Goal: Entertainment & Leisure: Consume media (video, audio)

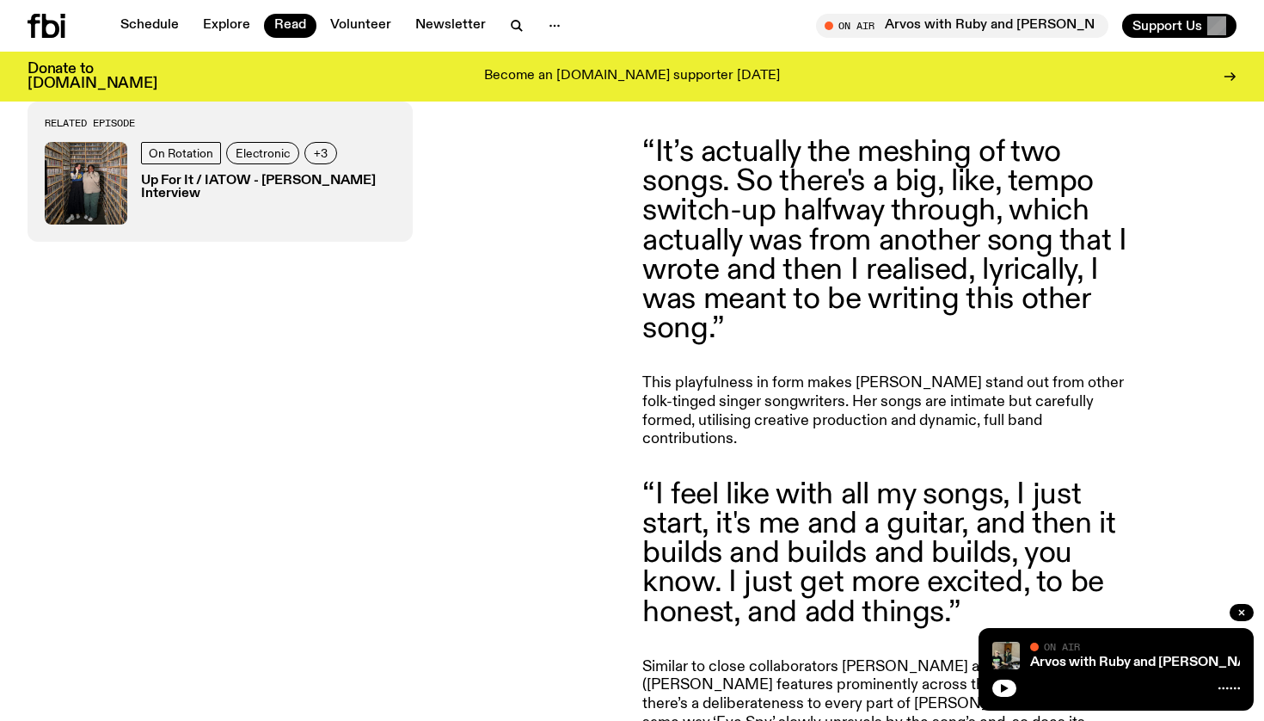
scroll to position [1260, 0]
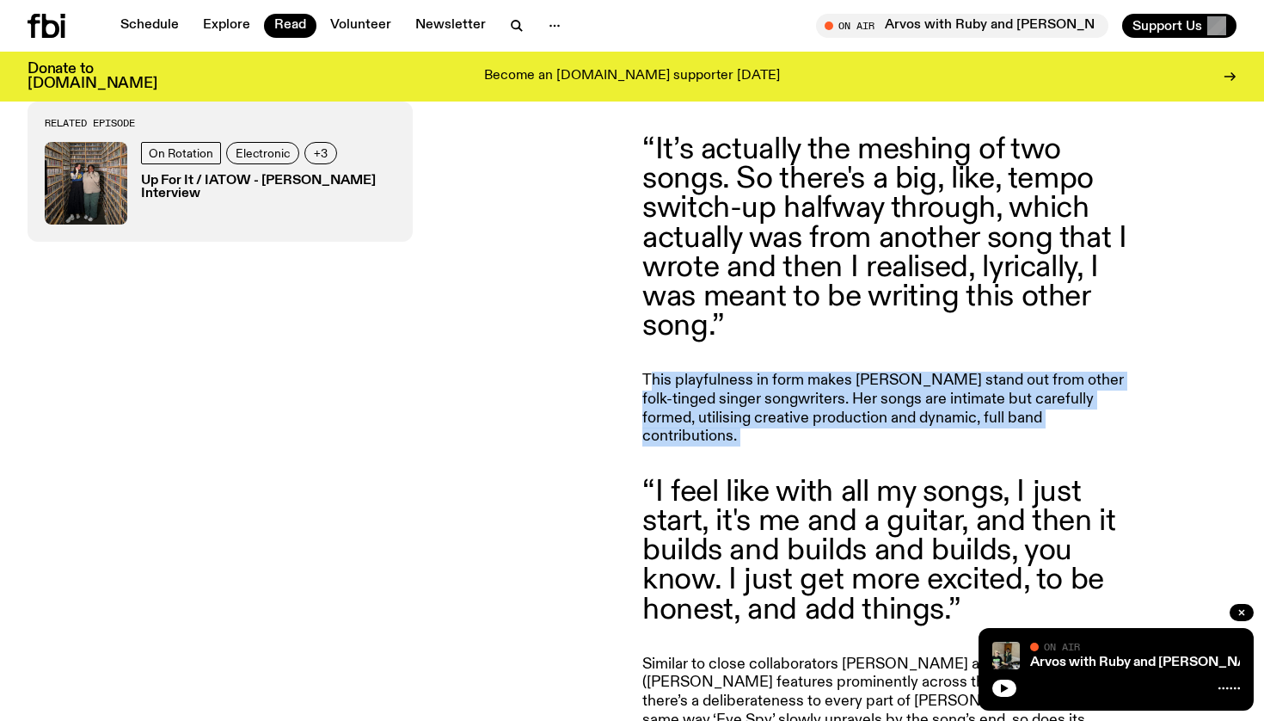
drag, startPoint x: 648, startPoint y: 355, endPoint x: 643, endPoint y: 411, distance: 56.1
click at [643, 411] on article "[PERSON_NAME] sits deep in the channels of Sydney’s music scene - but she’s rea…" at bounding box center [889, 308] width 495 height 1381
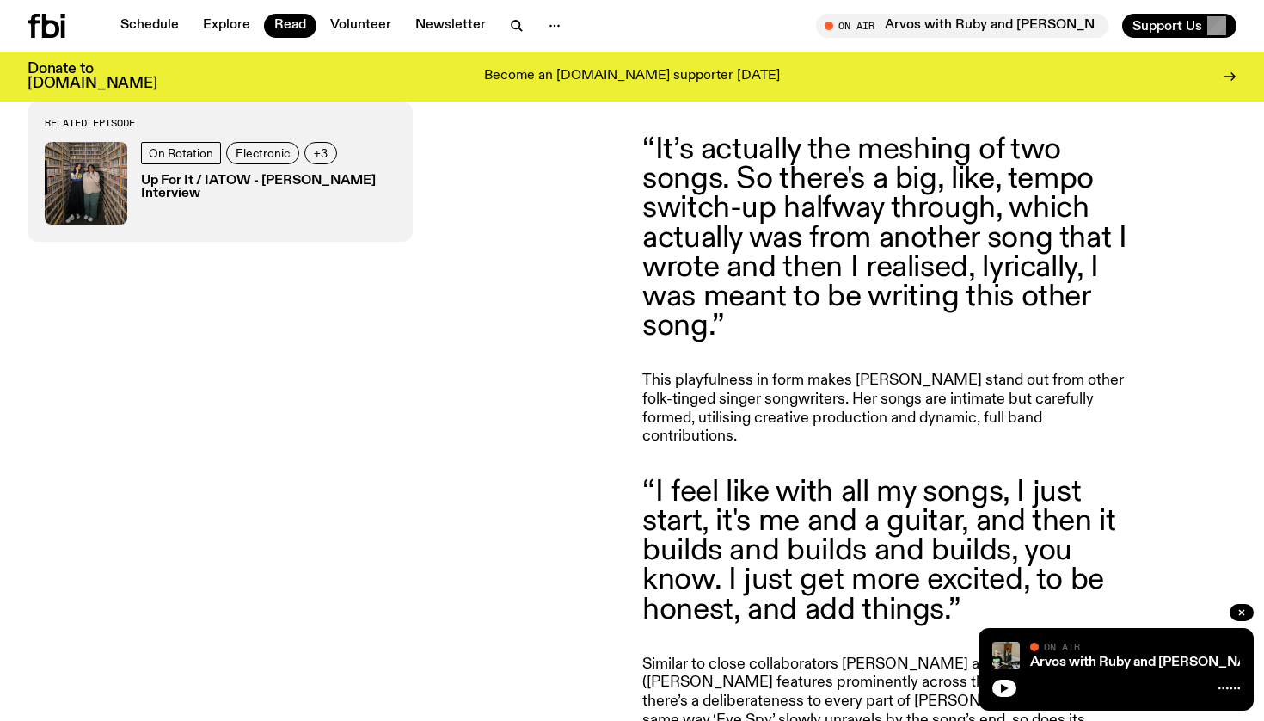
click at [643, 412] on article "[PERSON_NAME] sits deep in the channels of Sydney’s music scene - but she’s rea…" at bounding box center [889, 308] width 495 height 1381
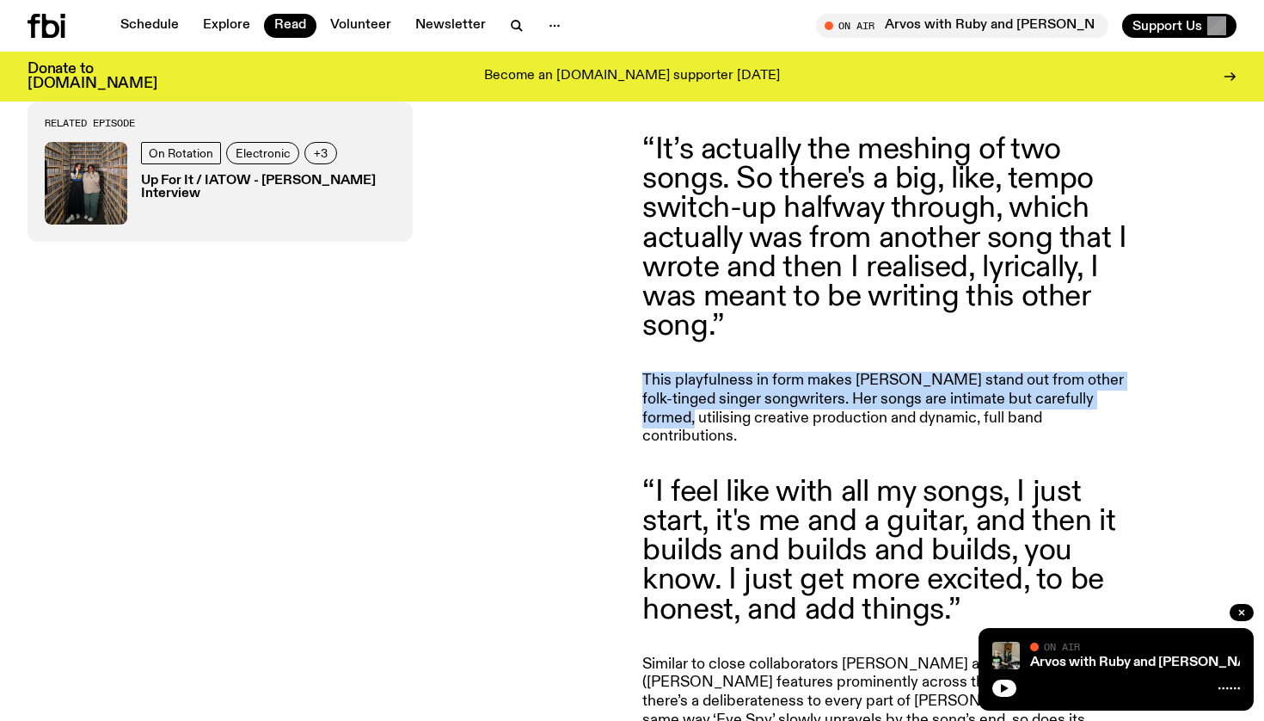
drag, startPoint x: 643, startPoint y: 354, endPoint x: 635, endPoint y: 402, distance: 47.9
click at [636, 402] on div "[PERSON_NAME] sits deep in the channels of Sydney’s music scene - but she’s rea…" at bounding box center [632, 308] width 1264 height 1477
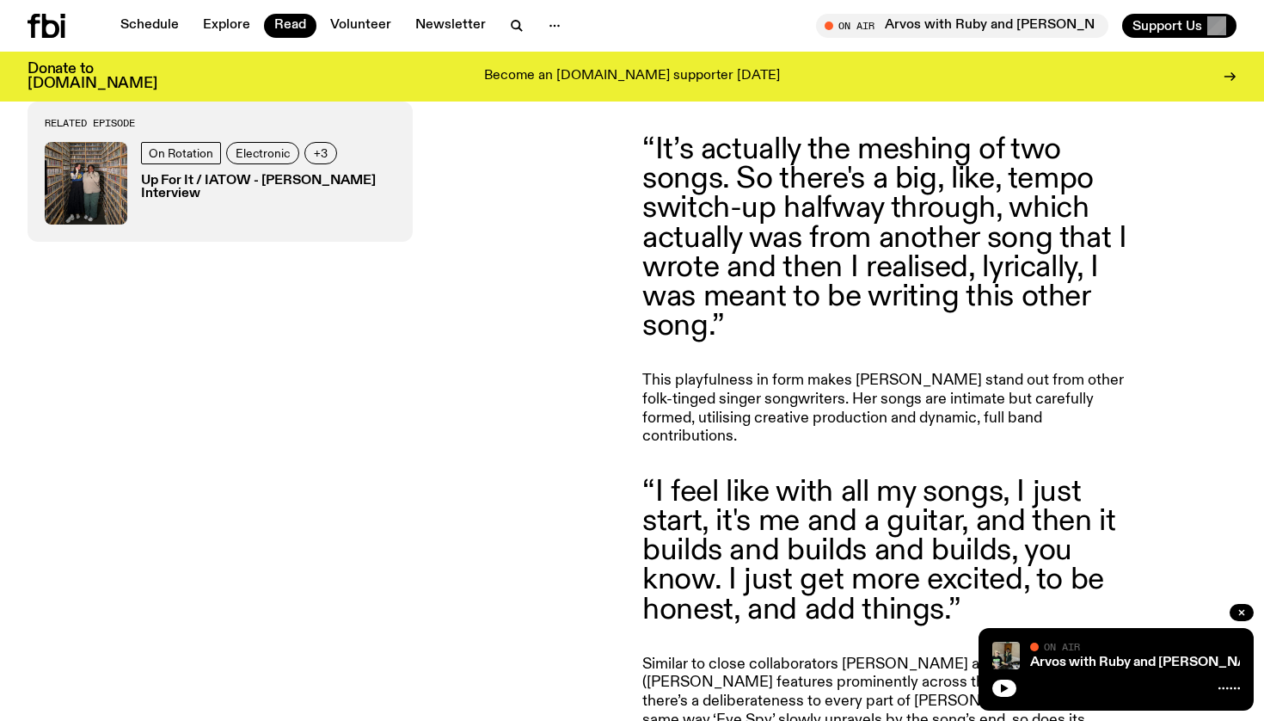
click at [635, 402] on div "[PERSON_NAME] sits deep in the channels of Sydney’s music scene - but she’s rea…" at bounding box center [632, 308] width 1264 height 1477
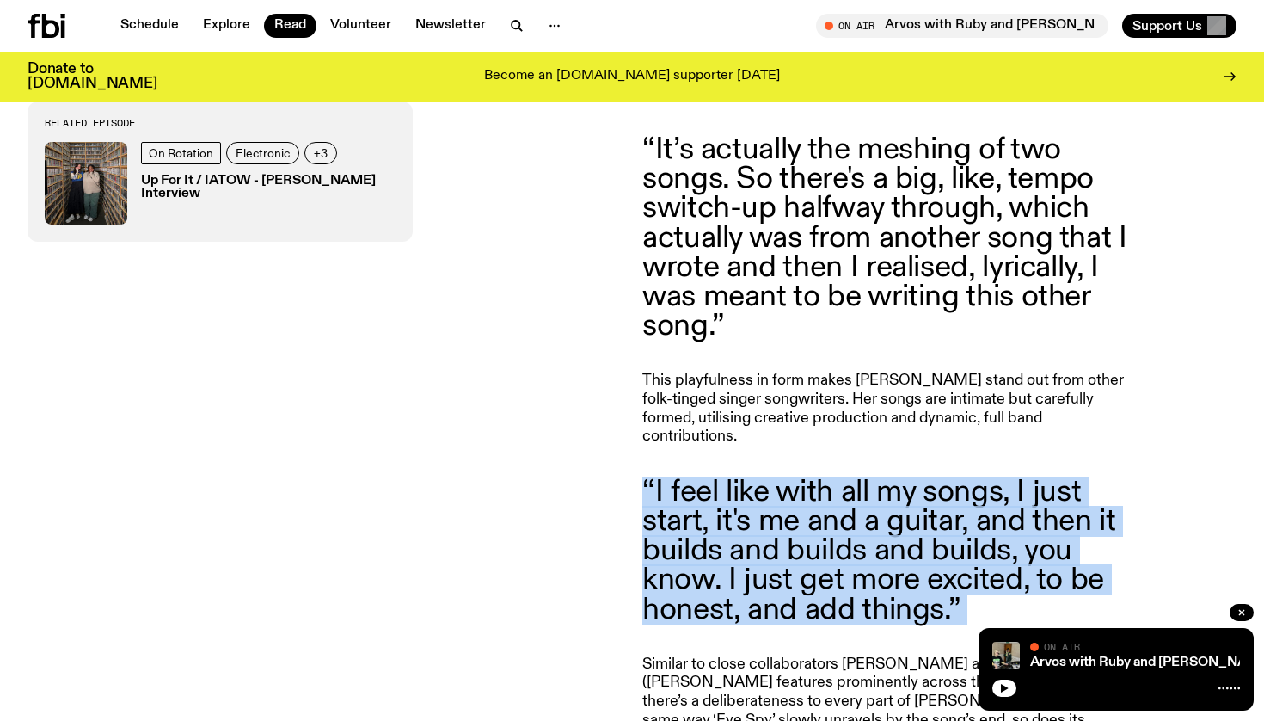
drag, startPoint x: 639, startPoint y: 438, endPoint x: 635, endPoint y: 588, distance: 150.5
click at [635, 588] on div "[PERSON_NAME] sits deep in the channels of Sydney’s music scene - but she’s rea…" at bounding box center [632, 308] width 1264 height 1477
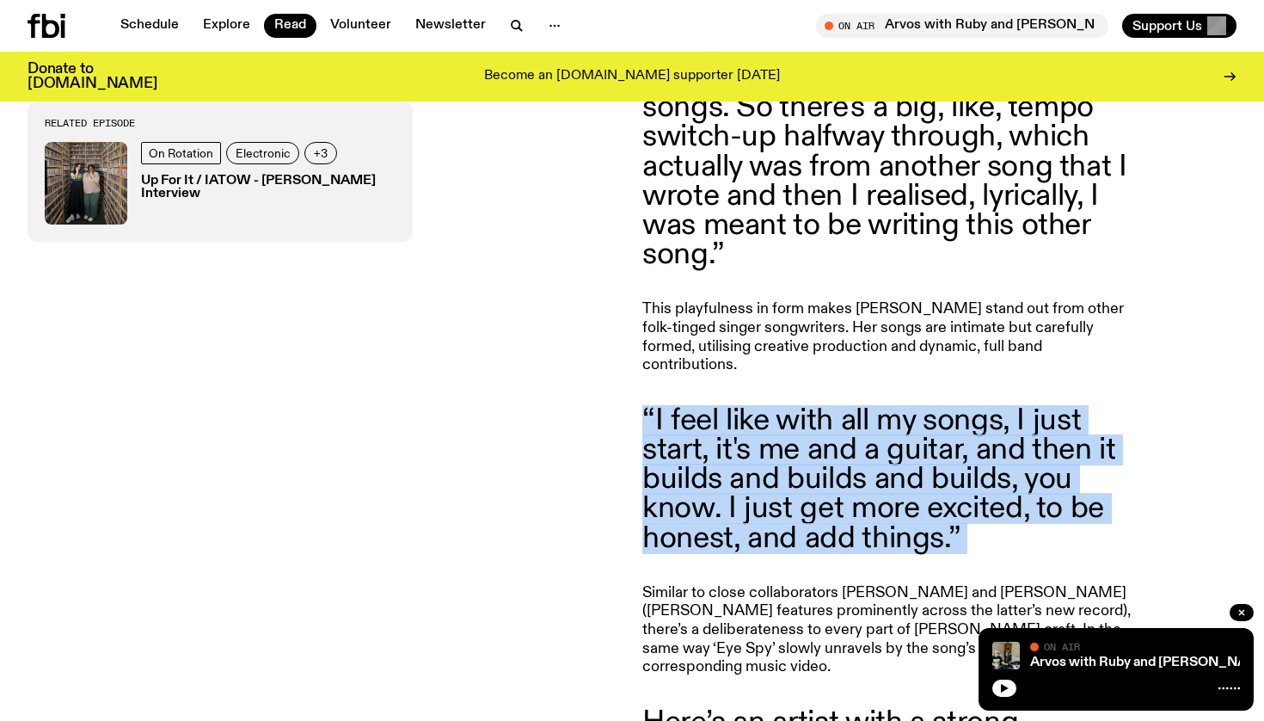
scroll to position [1435, 0]
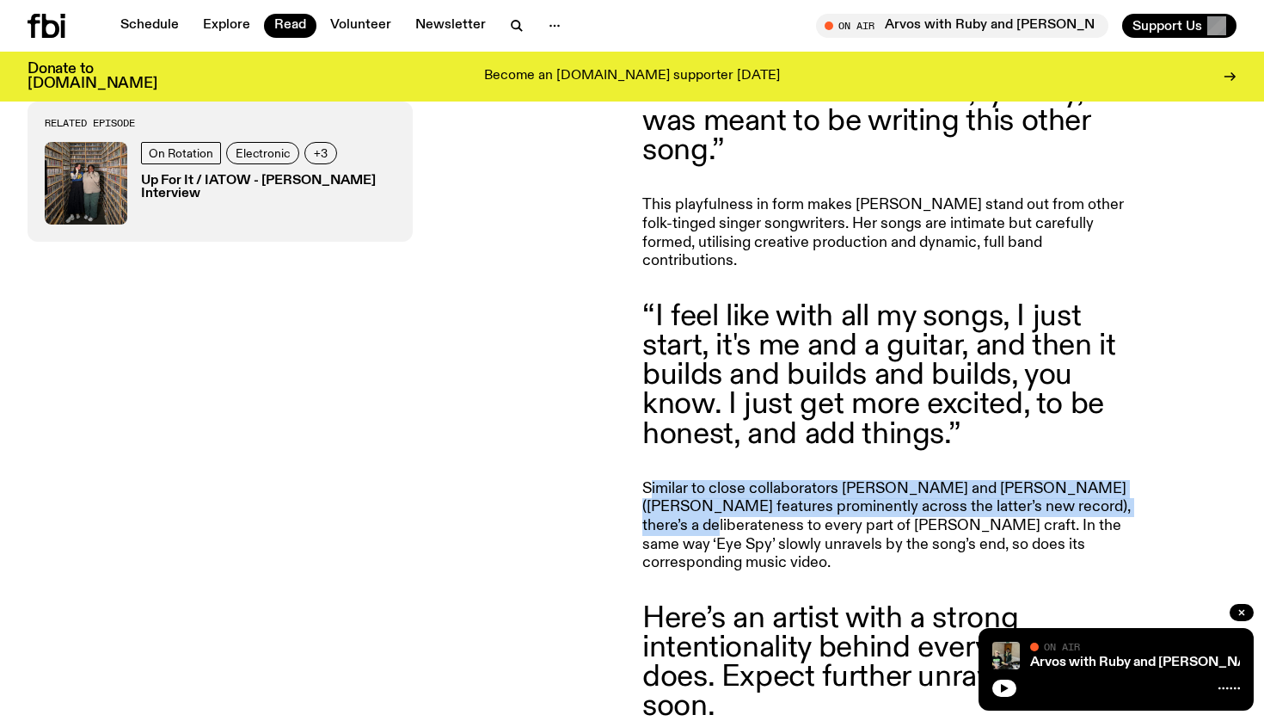
drag, startPoint x: 649, startPoint y: 451, endPoint x: 647, endPoint y: 484, distance: 33.6
click at [647, 484] on p "Similar to close collaborators [PERSON_NAME] and [PERSON_NAME] ([PERSON_NAME] f…" at bounding box center [889, 526] width 495 height 93
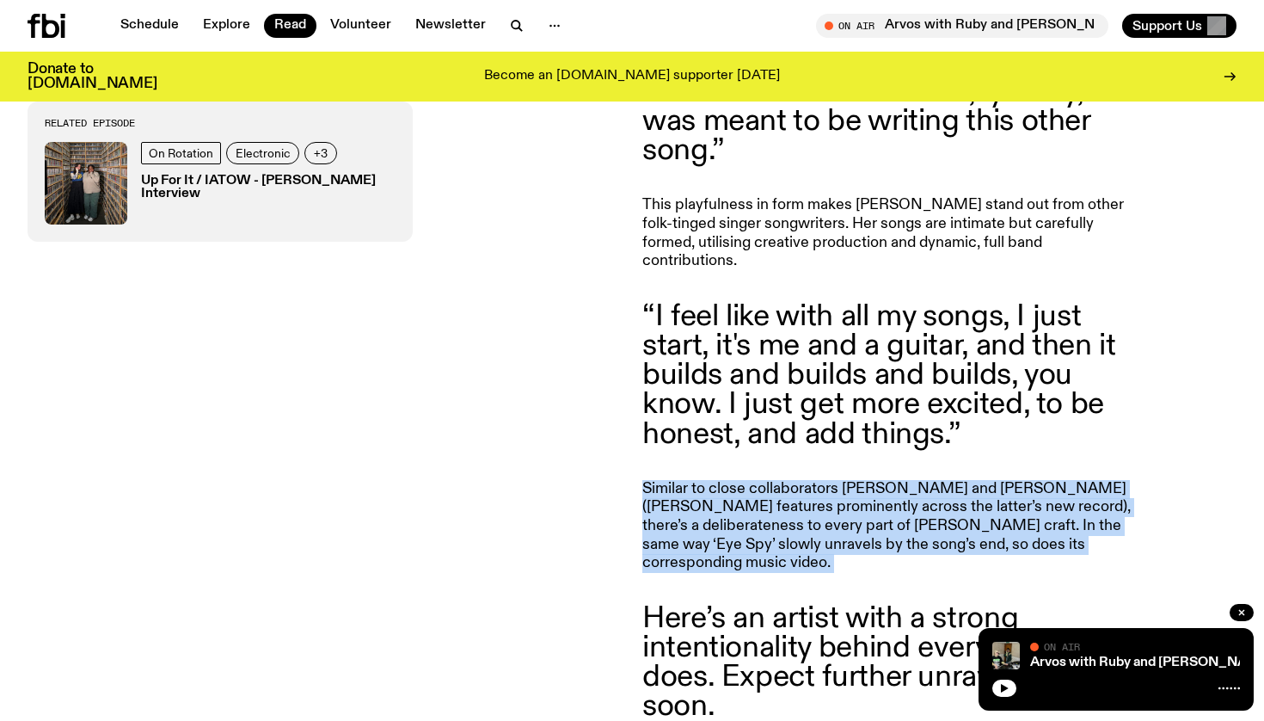
drag, startPoint x: 644, startPoint y: 439, endPoint x: 642, endPoint y: 508, distance: 68.8
click at [642, 508] on article "[PERSON_NAME] sits deep in the channels of Sydney’s music scene - but she’s rea…" at bounding box center [889, 133] width 495 height 1381
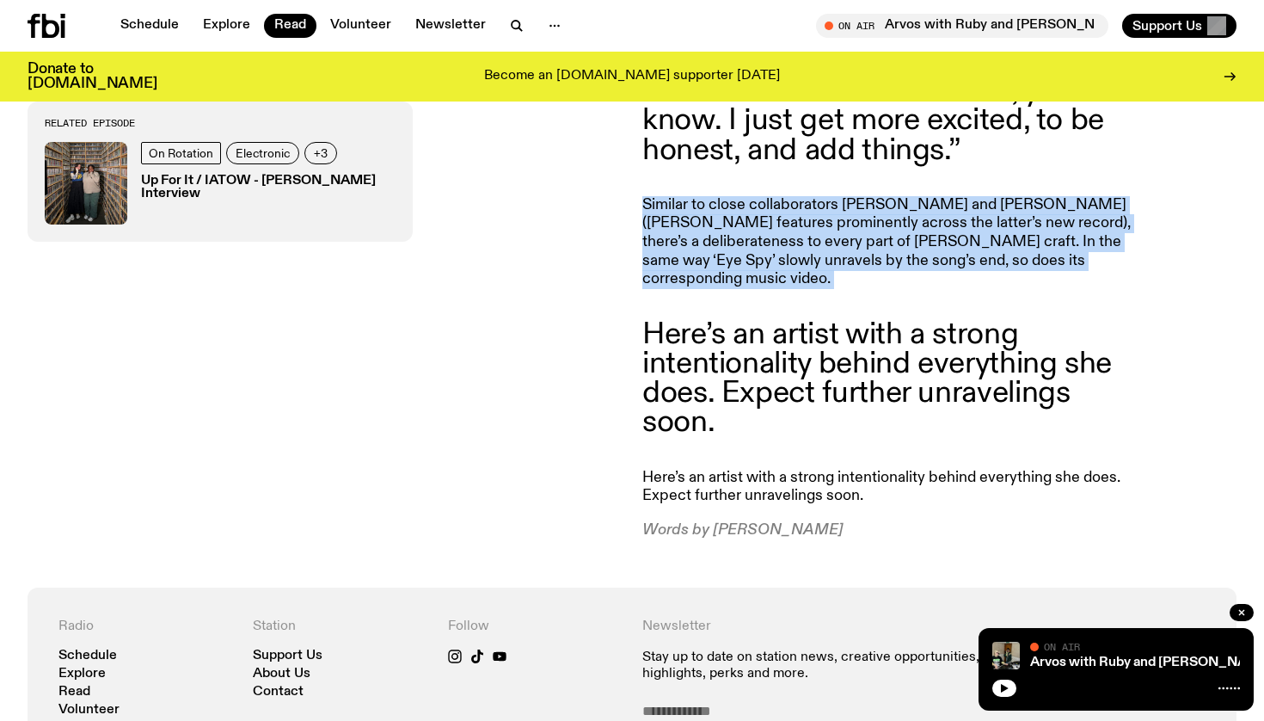
scroll to position [1728, 0]
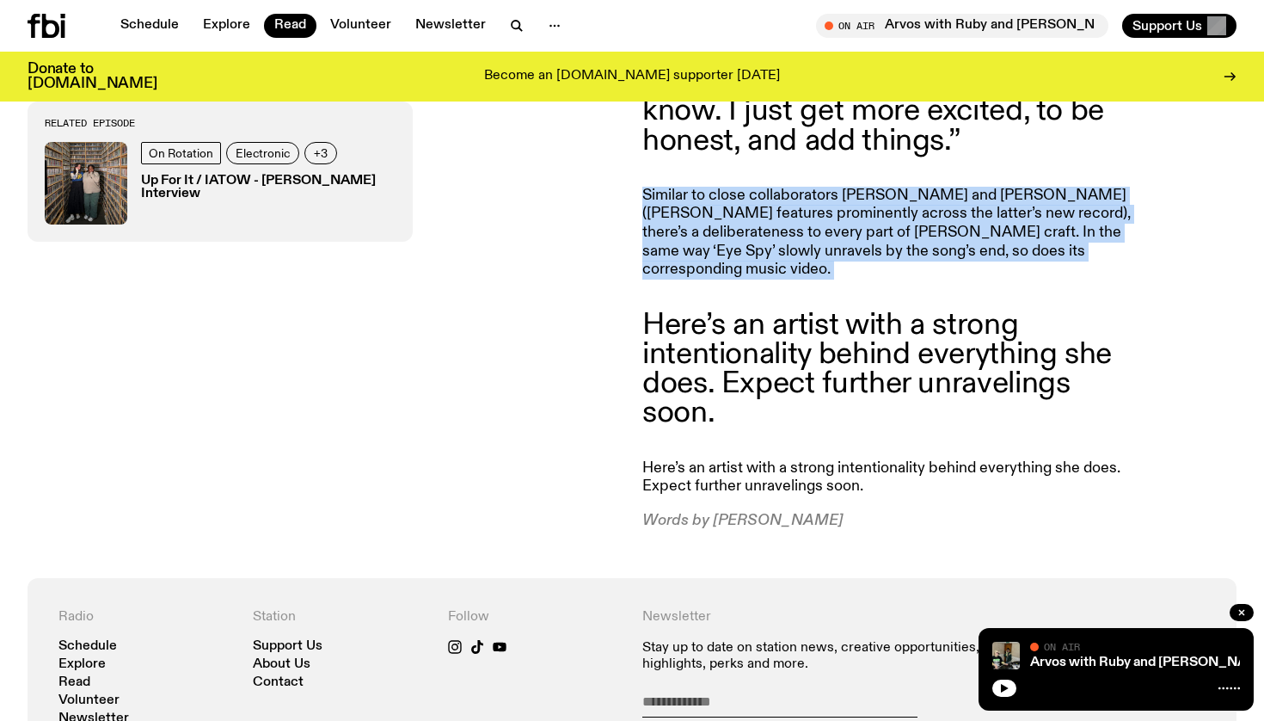
click at [114, 185] on img at bounding box center [86, 183] width 83 height 83
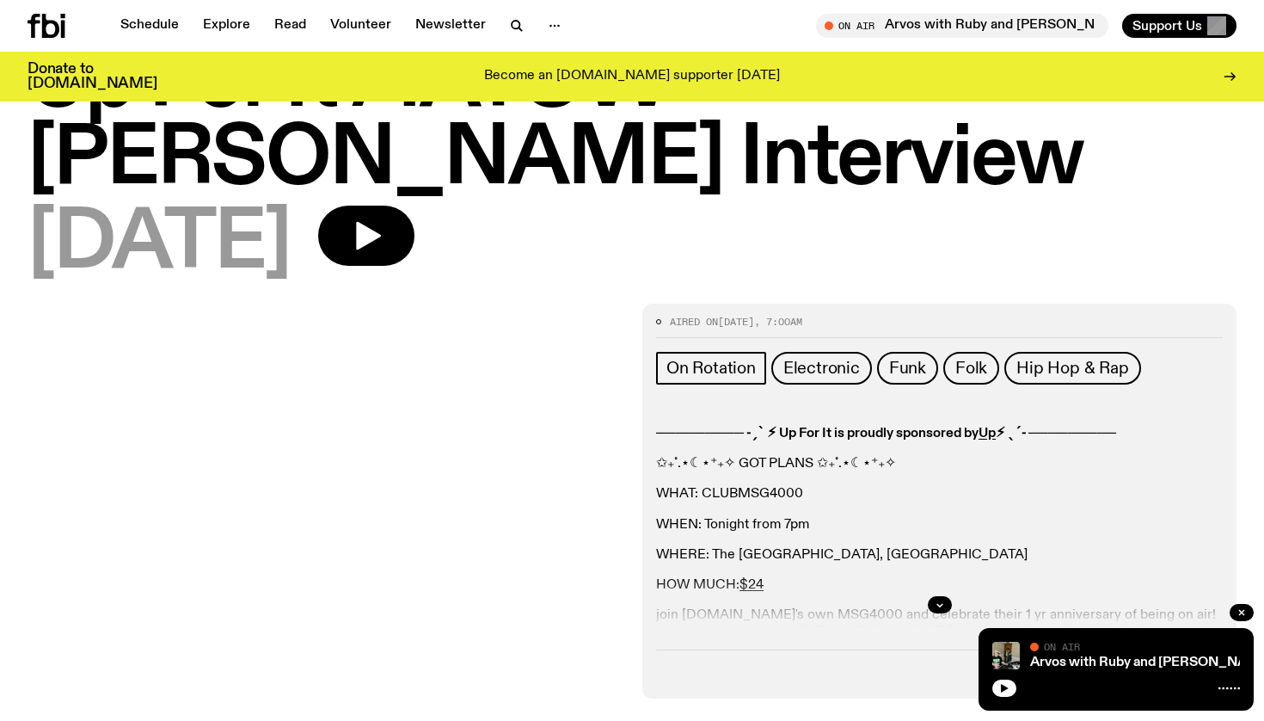
scroll to position [213, 0]
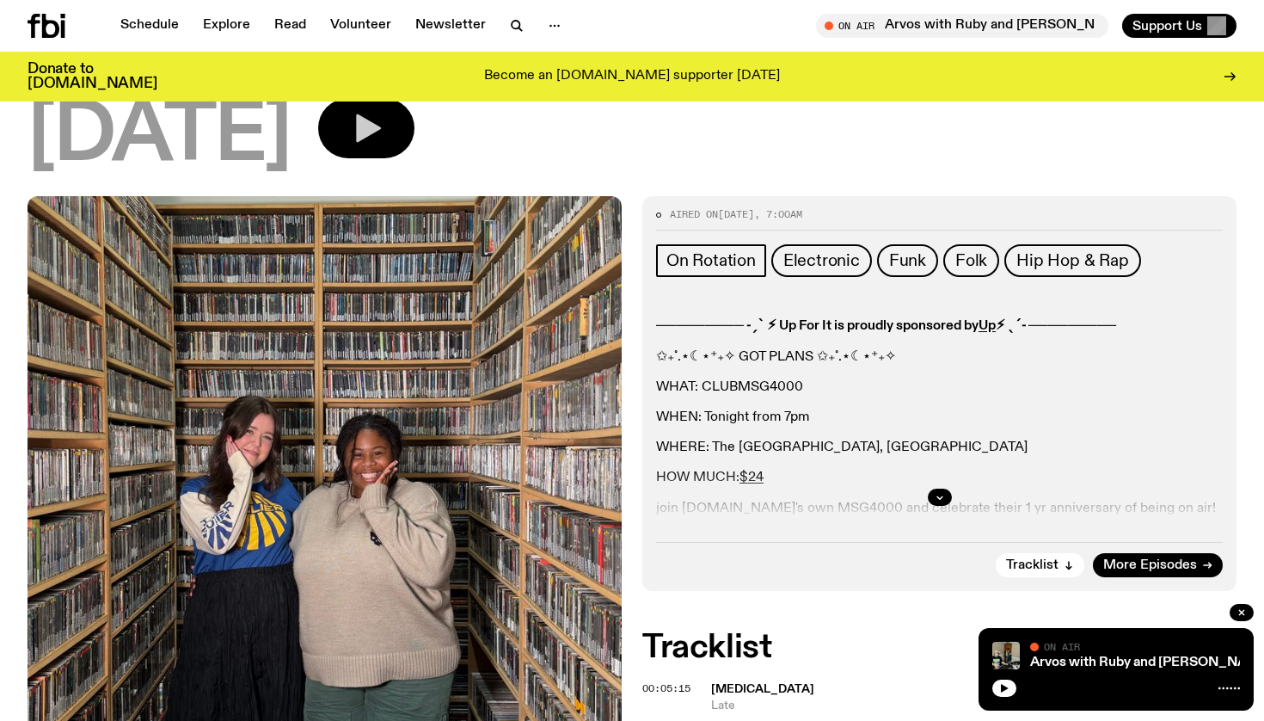
click at [371, 144] on icon "button" at bounding box center [366, 128] width 34 height 34
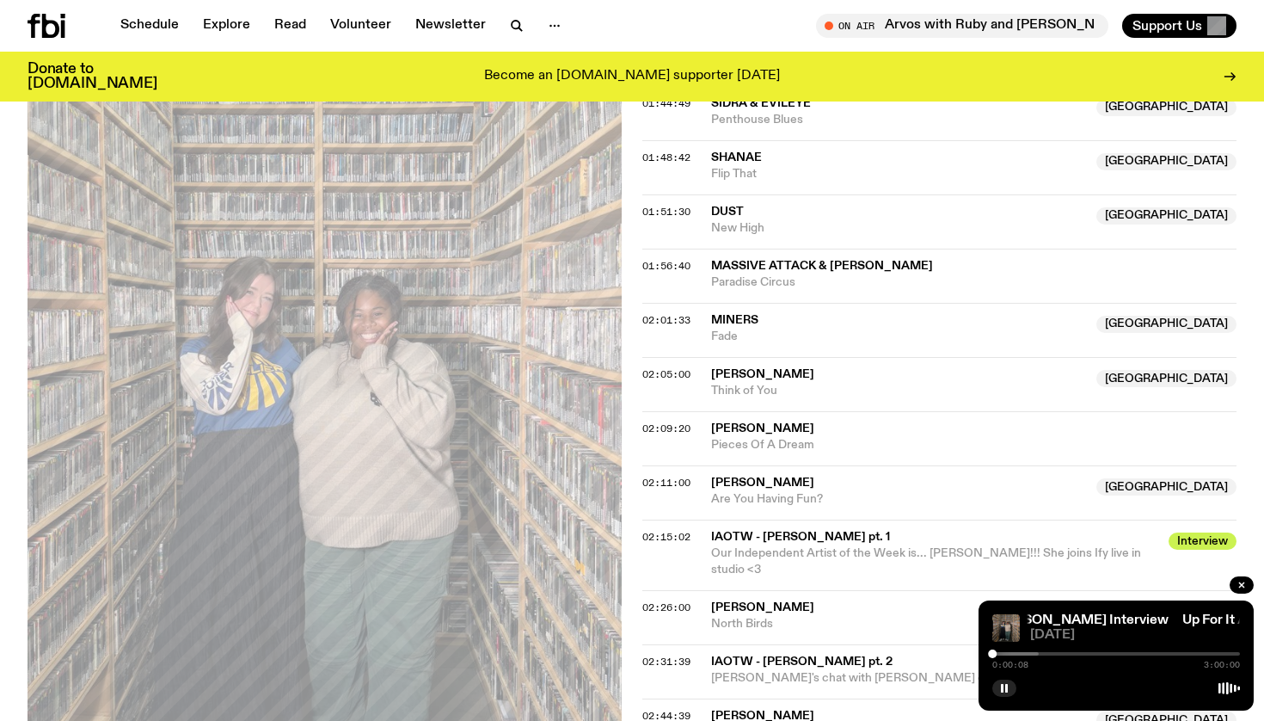
scroll to position [2167, 0]
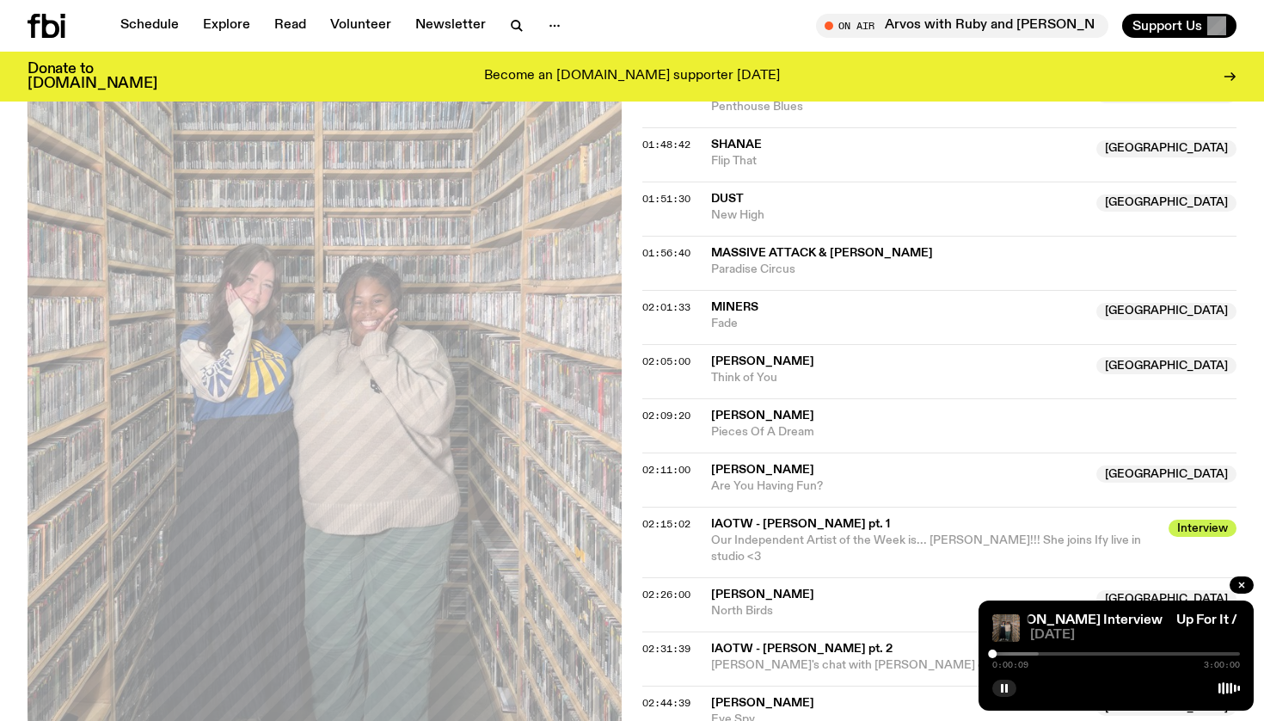
click at [792, 534] on span "Our Independent Artist of the Week is... [PERSON_NAME]!!! She joins Ify live in…" at bounding box center [926, 548] width 430 height 28
click at [771, 516] on span "IAOTW - [PERSON_NAME] pt. 1" at bounding box center [934, 524] width 447 height 16
click at [697, 577] on div "02:15:02 IAOTW - [PERSON_NAME] pt. 1 Interview Our Independent Artist of the We…" at bounding box center [939, 604] width 594 height 54
click at [676, 517] on span "02:15:02" at bounding box center [666, 524] width 48 height 14
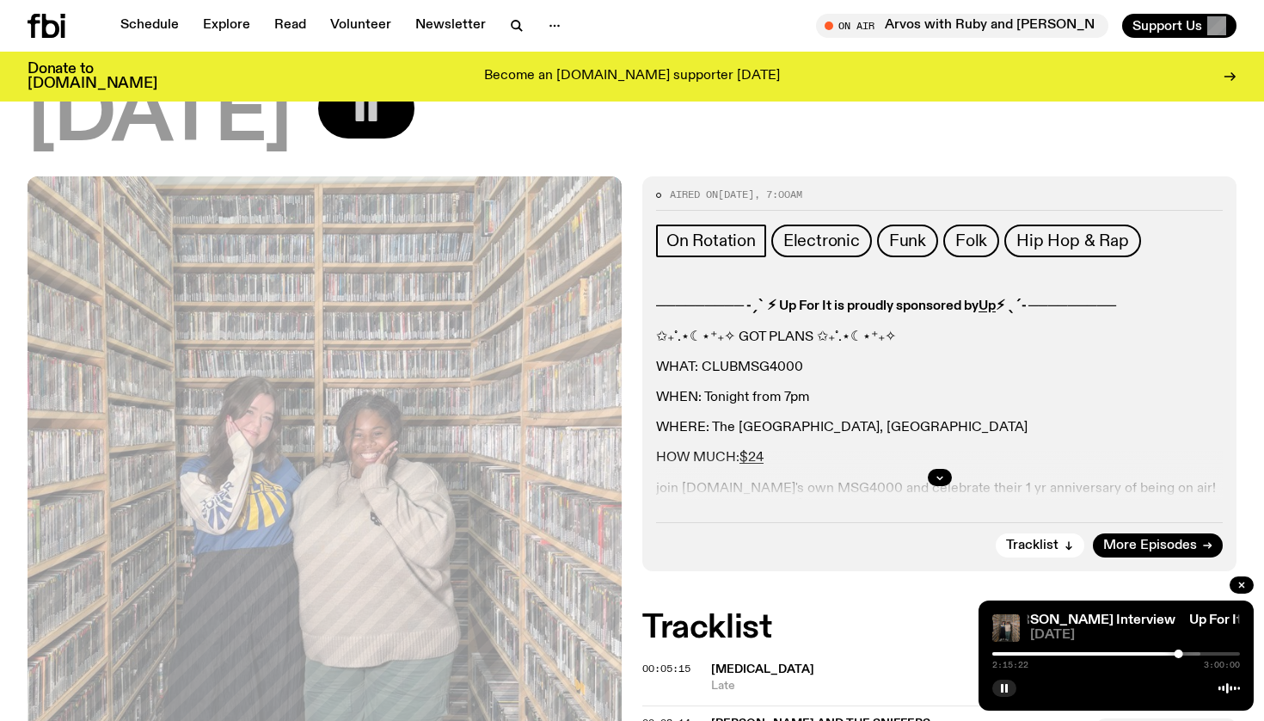
scroll to position [236, 0]
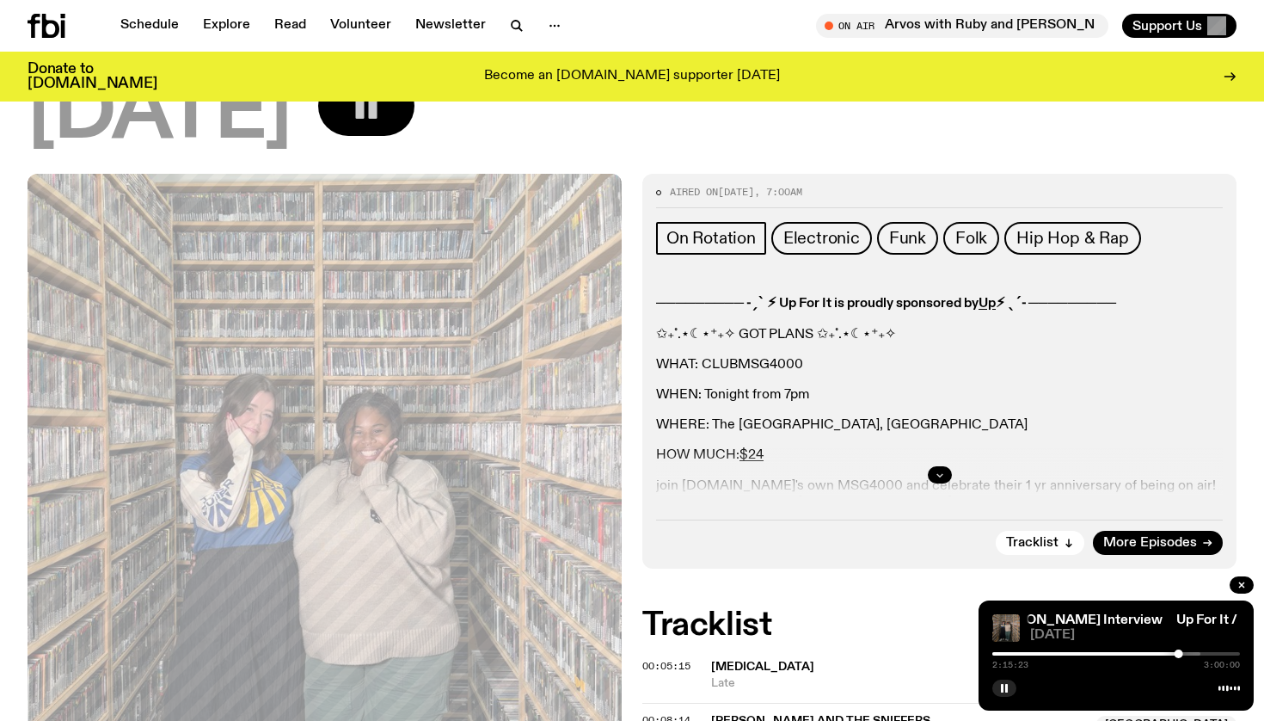
click at [941, 480] on button "button" at bounding box center [940, 474] width 24 height 17
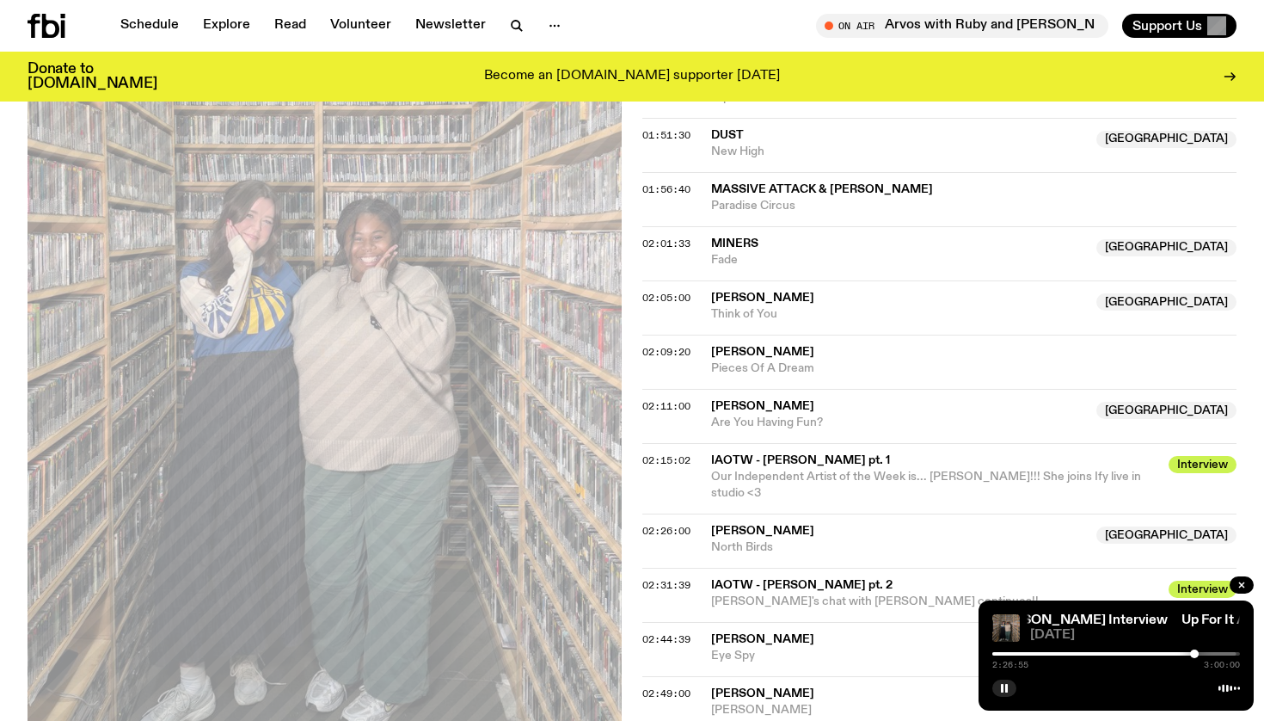
scroll to position [2485, 0]
